Goal: Task Accomplishment & Management: Manage account settings

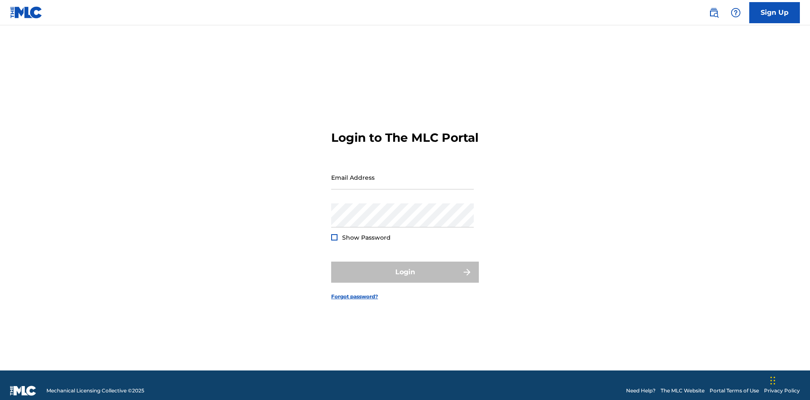
scroll to position [11, 0]
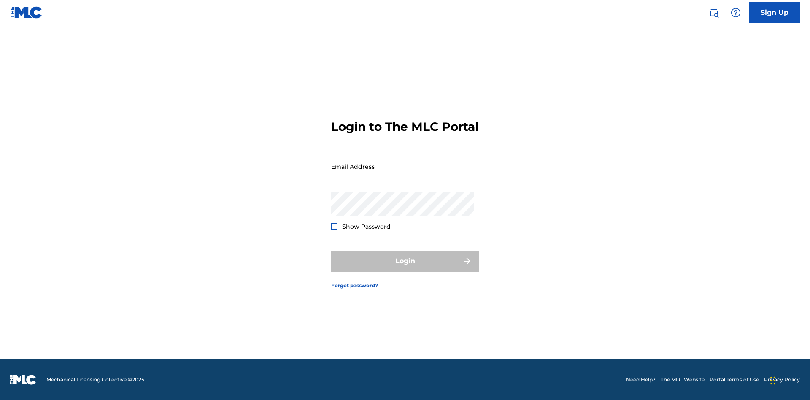
click at [402, 173] on input "Email Address" at bounding box center [402, 166] width 143 height 24
type input "[EMAIL_ADDRESS][DOMAIN_NAME]"
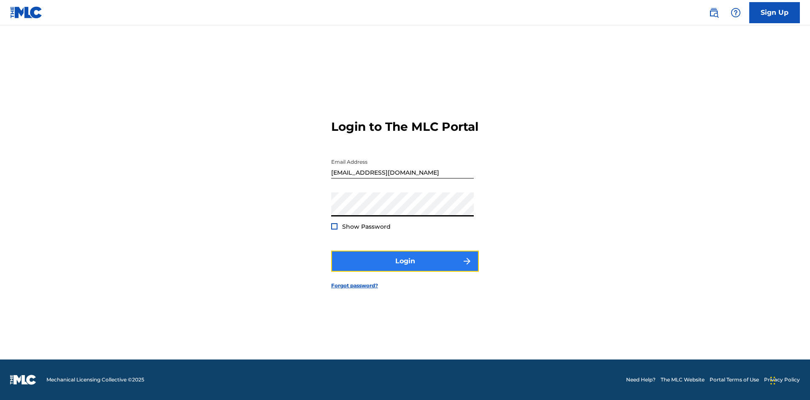
click at [405, 268] on button "Login" at bounding box center [405, 261] width 148 height 21
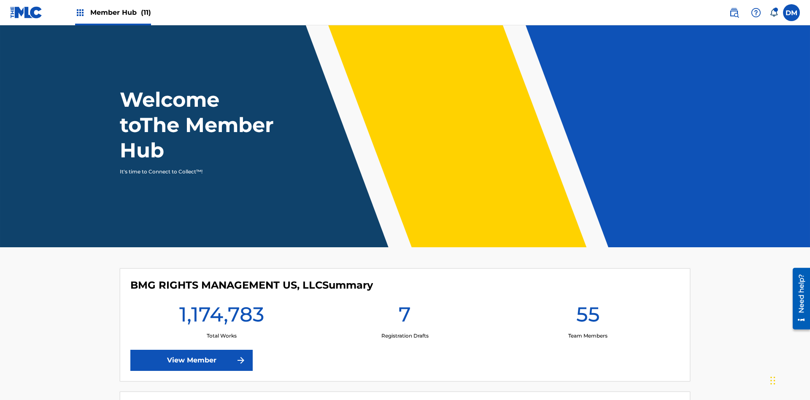
click at [113, 12] on span "Member Hub (11)" at bounding box center [120, 13] width 61 height 10
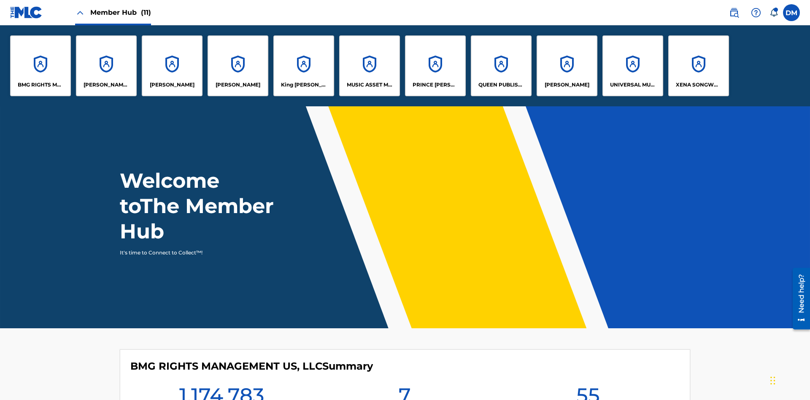
scroll to position [30, 0]
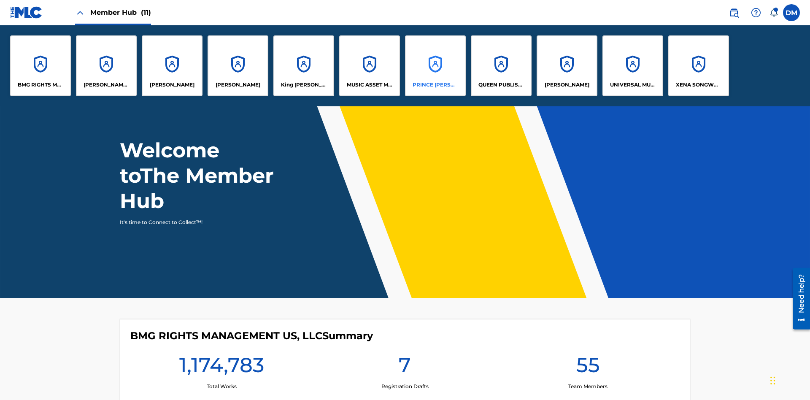
click at [435, 85] on p "PRINCE [PERSON_NAME]" at bounding box center [436, 85] width 46 height 8
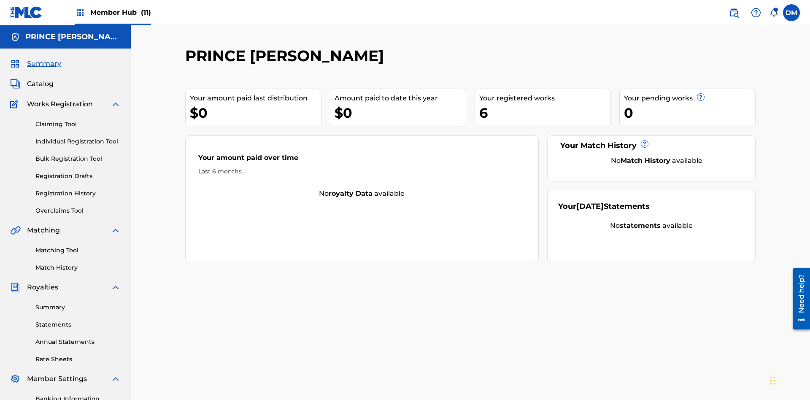
scroll to position [123, 0]
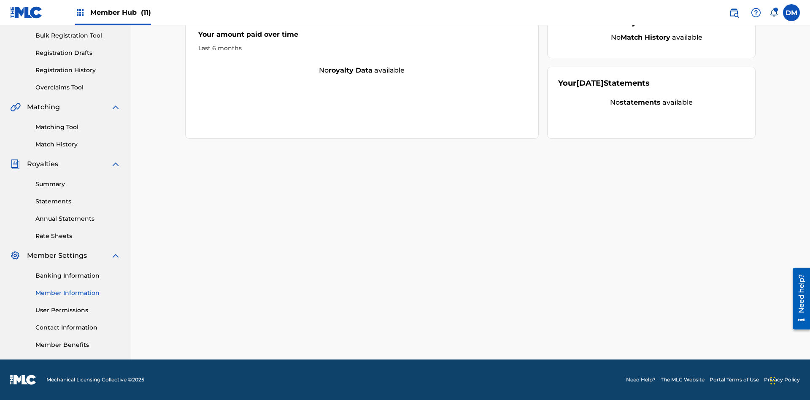
click at [78, 293] on link "Member Information" at bounding box center [77, 293] width 85 height 9
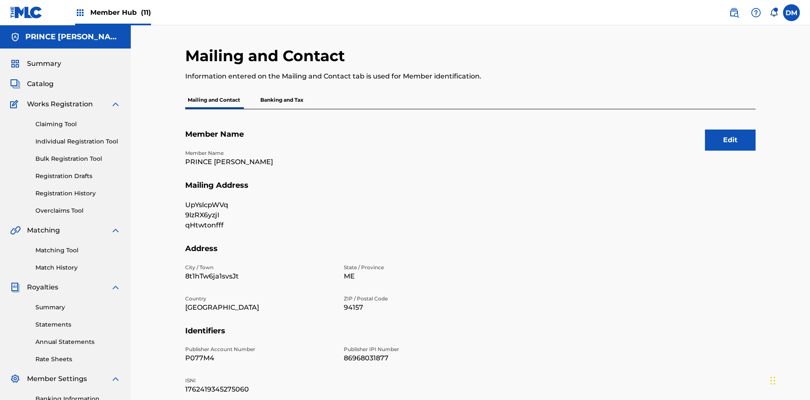
scroll to position [79, 0]
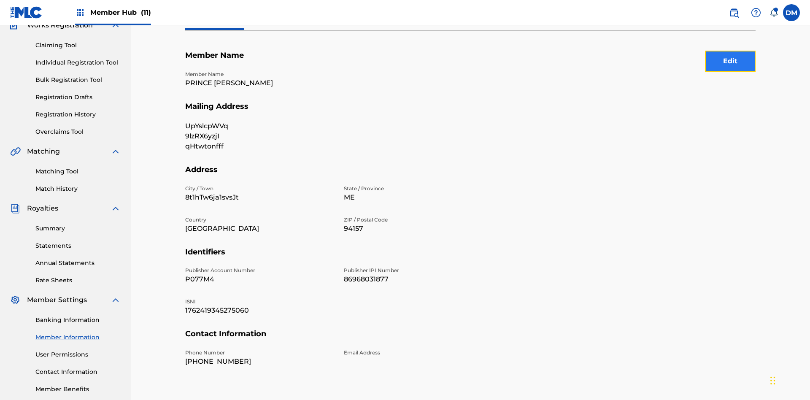
click at [730, 61] on button "Edit" at bounding box center [730, 61] width 51 height 21
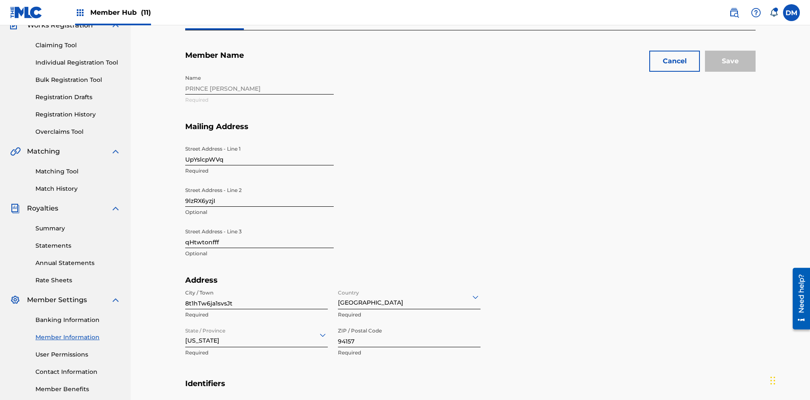
scroll to position [170, 0]
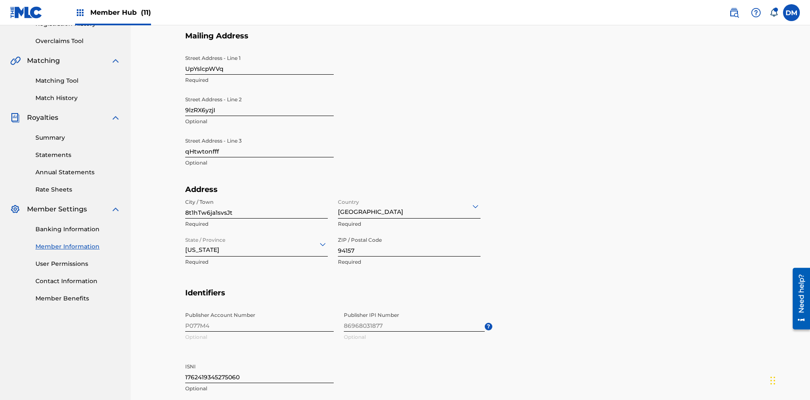
click at [259, 62] on input "UpYslcpWVq" at bounding box center [259, 63] width 149 height 24
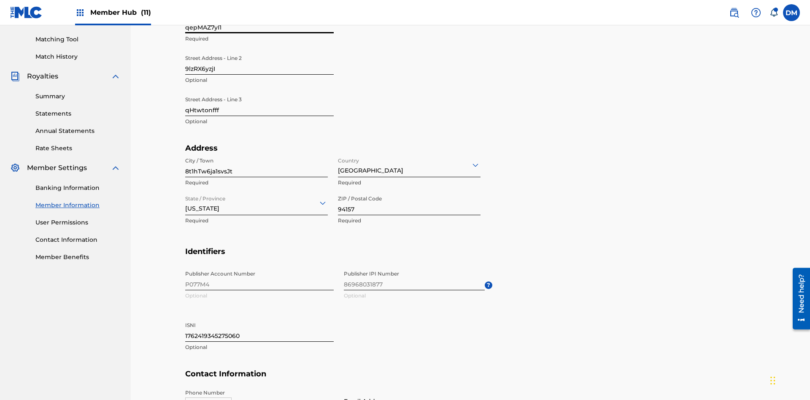
type input "qepMAZ7yI1"
click at [259, 62] on input "9lzRX6yzjI" at bounding box center [259, 63] width 149 height 24
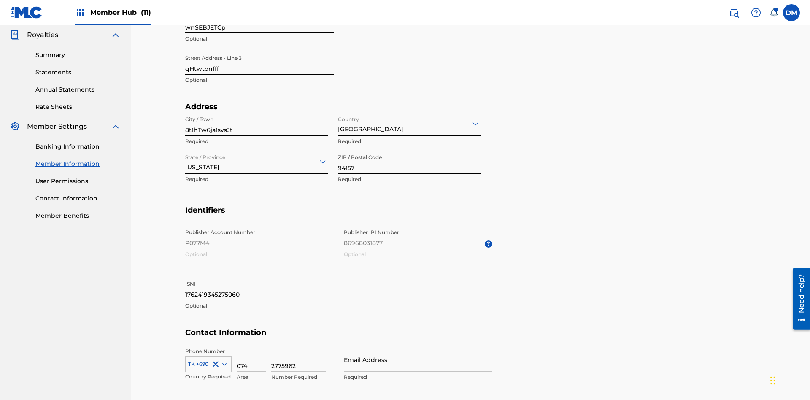
type input "wnSEBJETCp"
click at [259, 62] on input "qHtwtonfff" at bounding box center [259, 63] width 149 height 24
type input "6AQtsdmSoh"
click at [257, 112] on input "8t1hTw6ja1svsJt" at bounding box center [256, 124] width 143 height 24
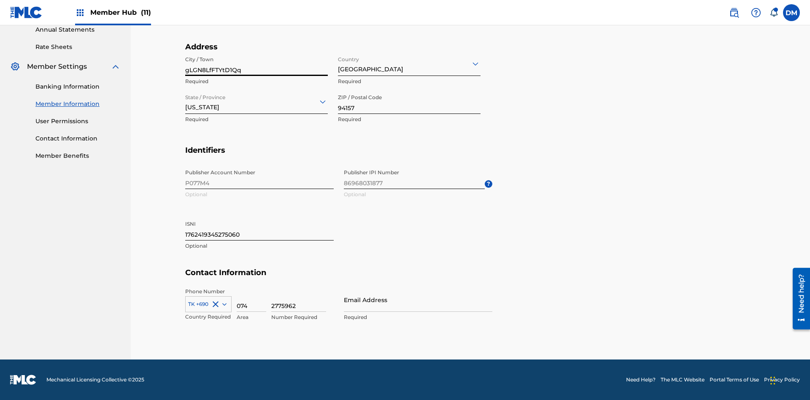
type input "gLGN8LfFTYtD1Qq"
click at [338, 63] on input "Country" at bounding box center [339, 63] width 2 height 9
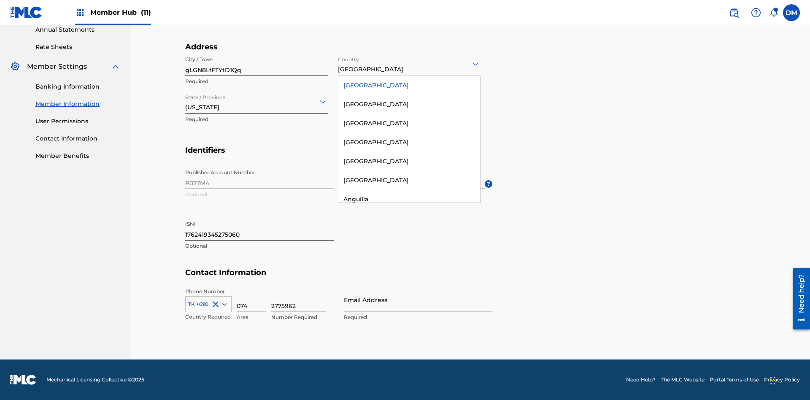
click at [409, 85] on div "United States" at bounding box center [409, 85] width 142 height 19
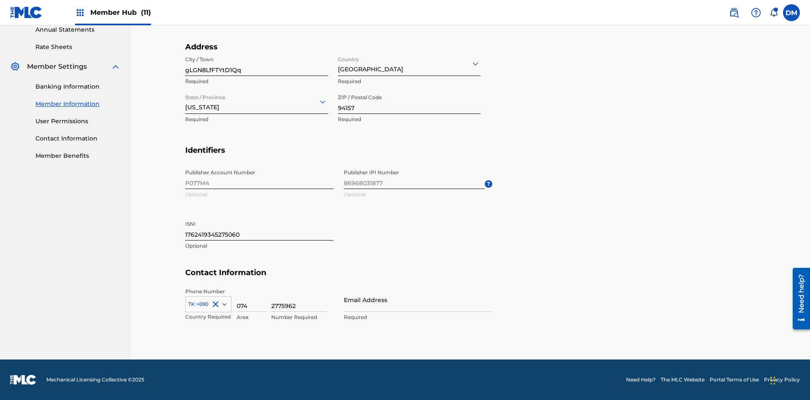
click at [186, 101] on input "State / Province" at bounding box center [186, 101] width 2 height 9
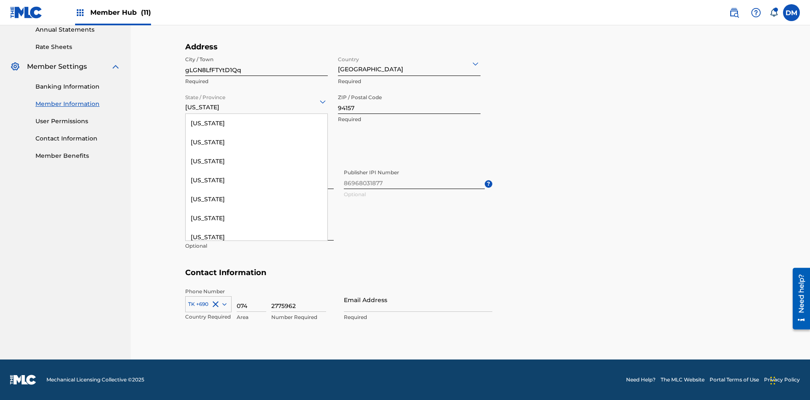
scroll to position [297, 0]
click at [257, 101] on div "Idaho" at bounding box center [257, 91] width 142 height 19
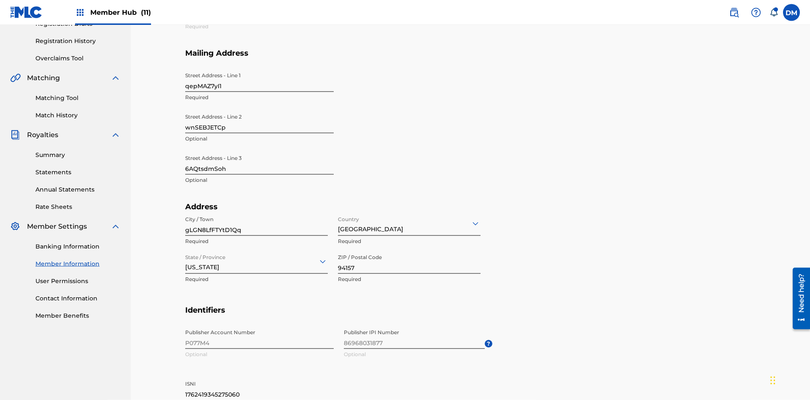
scroll to position [312, 0]
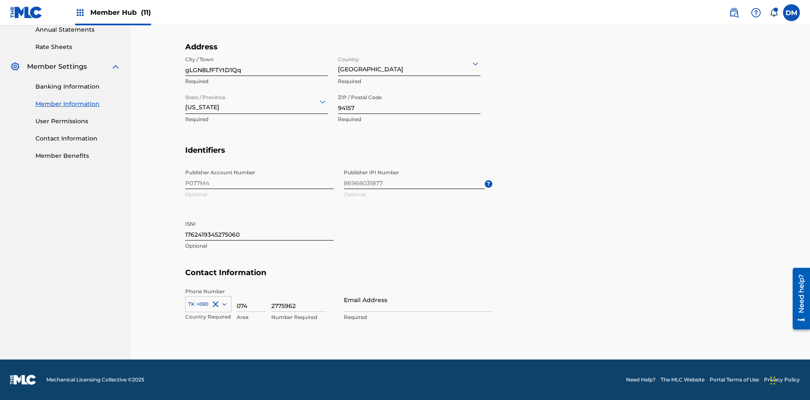
click at [409, 102] on input "94157" at bounding box center [409, 102] width 143 height 24
type input "64224"
click at [259, 228] on input "1762419345275060" at bounding box center [259, 228] width 149 height 24
type input "2590410218385616"
click at [223, 304] on icon at bounding box center [224, 304] width 4 height 3
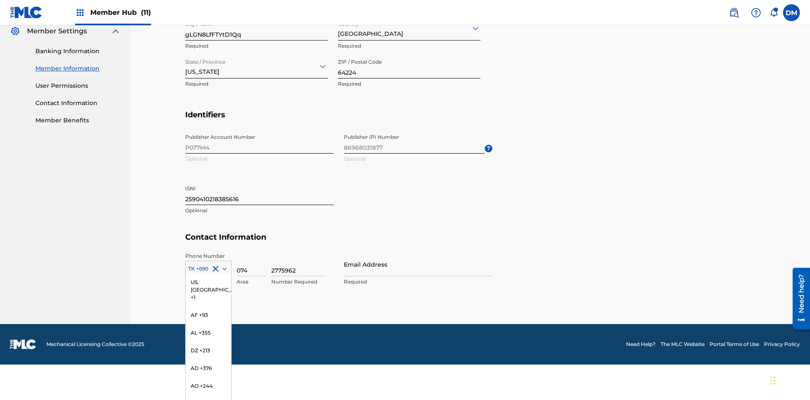
scroll to position [3335, 0]
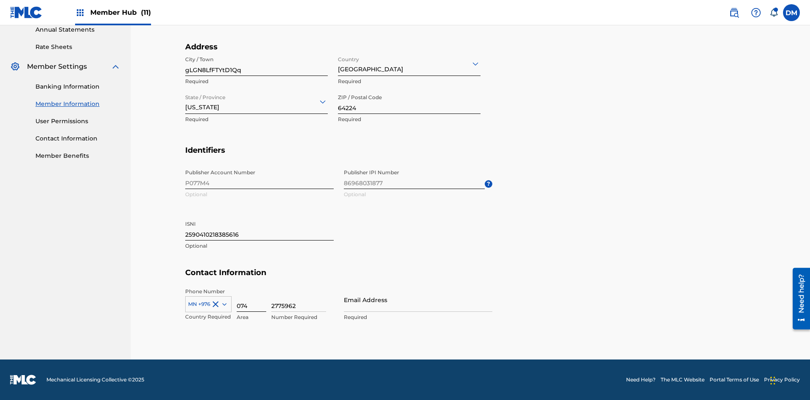
click at [251, 300] on input "074" at bounding box center [252, 300] width 30 height 24
type input "920"
click at [299, 300] on input "2775962" at bounding box center [298, 300] width 55 height 24
type input "6141271"
click at [418, 300] on input "Email Address" at bounding box center [418, 300] width 149 height 24
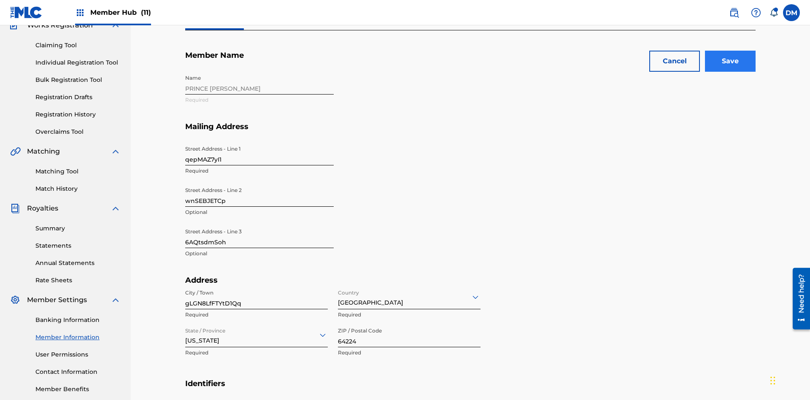
type input "9NZIj@vz54Z.com"
click at [730, 61] on input "Save" at bounding box center [730, 61] width 51 height 21
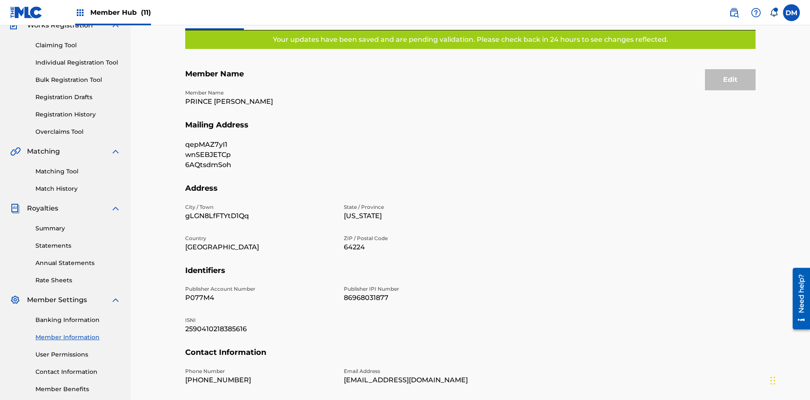
scroll to position [63, 0]
